Goal: Navigation & Orientation: Find specific page/section

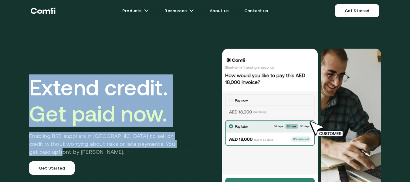
drag, startPoint x: 34, startPoint y: 82, endPoint x: 182, endPoint y: 148, distance: 161.4
click at [182, 148] on div "Extend credit. Get paid now. Enabling B2B suppliers in [GEOGRAPHIC_DATA] to sel…" at bounding box center [106, 124] width 155 height 100
click at [137, 125] on span "Get paid now." at bounding box center [98, 113] width 138 height 25
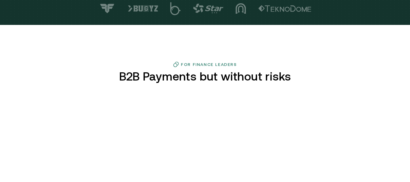
scroll to position [243, 0]
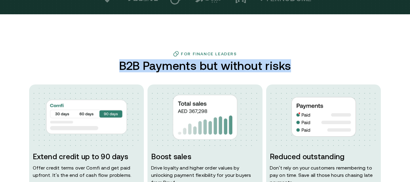
drag, startPoint x: 124, startPoint y: 63, endPoint x: 308, endPoint y: 65, distance: 184.1
click at [308, 65] on div "For Finance Leaders B2B Payments but without risks Extend credit up to 90 days …" at bounding box center [205, 122] width 364 height 142
click at [207, 69] on h2 "B2B Payments but without risks" at bounding box center [204, 65] width 177 height 13
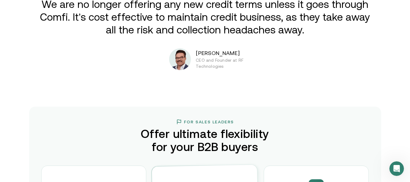
scroll to position [1031, 0]
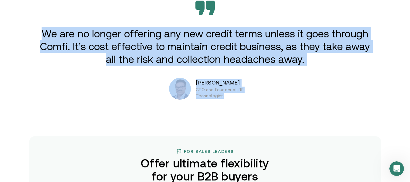
drag, startPoint x: 238, startPoint y: 96, endPoint x: 156, endPoint y: 42, distance: 97.9
click at [46, 32] on div "We are no longer offering any new credit terms unless it goes through Comfi. It…" at bounding box center [205, 50] width 364 height 99
click at [226, 45] on p "We are no longer offering any new credit terms unless it goes through Comfi. It…" at bounding box center [205, 46] width 334 height 38
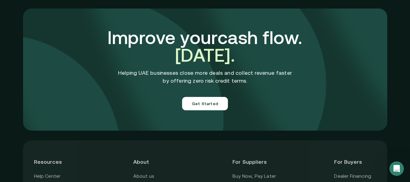
scroll to position [2183, 0]
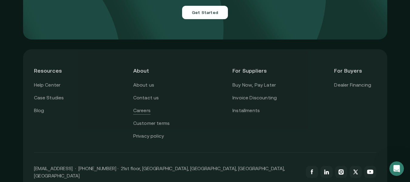
click at [146, 106] on link "Careers" at bounding box center [141, 110] width 17 height 8
